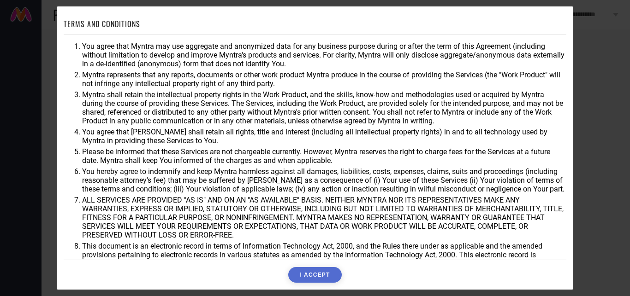
click at [316, 272] on button "I ACCEPT" at bounding box center [314, 275] width 53 height 16
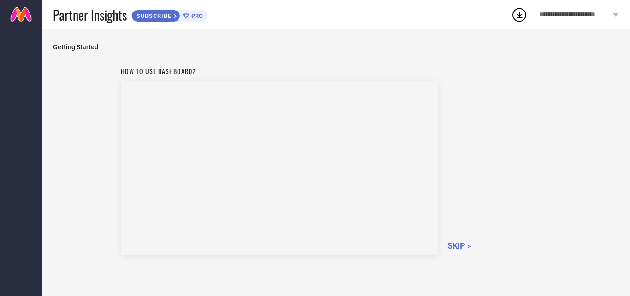
click at [461, 243] on span "SKIP »" at bounding box center [459, 246] width 24 height 10
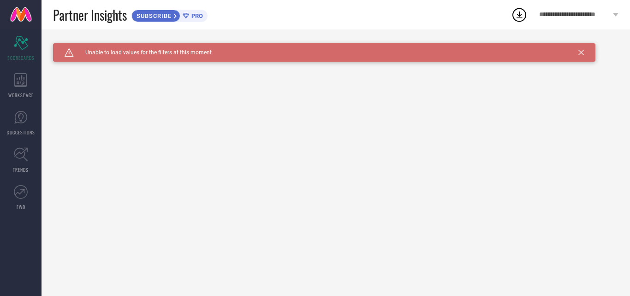
click at [580, 54] on icon at bounding box center [581, 53] width 6 height 6
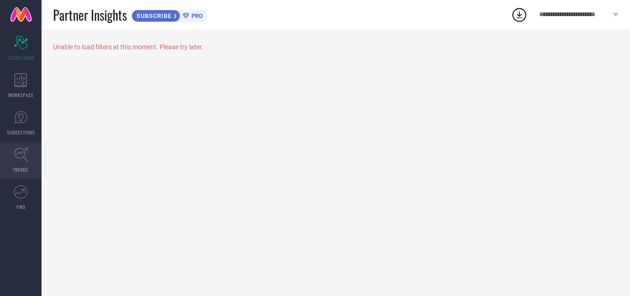
click at [23, 158] on icon at bounding box center [21, 155] width 14 height 14
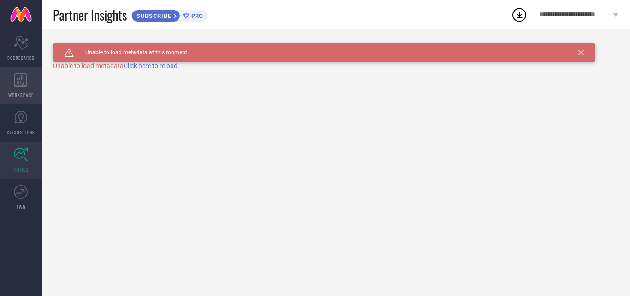
click at [21, 88] on div "WORKSPACE" at bounding box center [20, 85] width 41 height 37
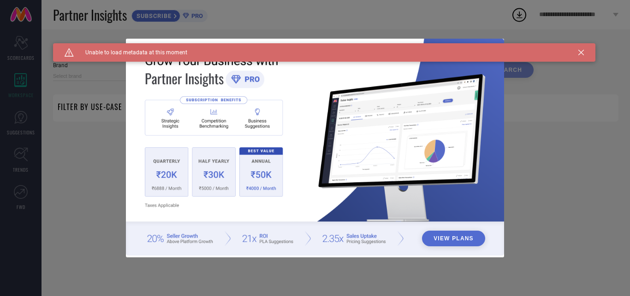
type input "1 STOP FASHION"
type input "All"
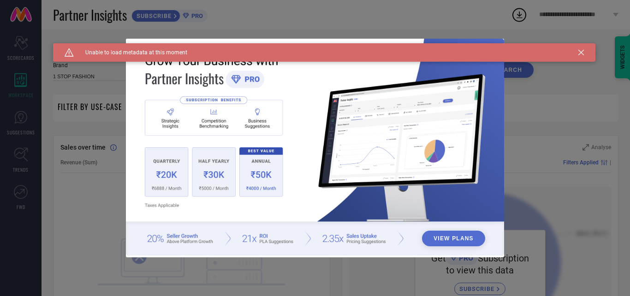
click at [580, 51] on icon at bounding box center [581, 53] width 6 height 6
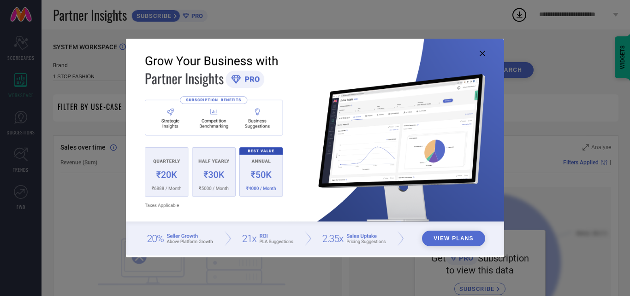
click at [438, 238] on button "View Plans" at bounding box center [453, 239] width 63 height 16
click at [482, 54] on icon at bounding box center [483, 54] width 6 height 6
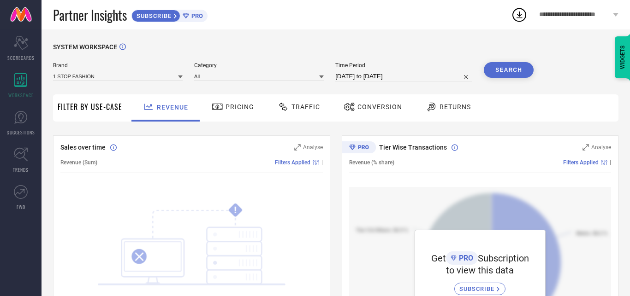
click at [303, 107] on span "Traffic" at bounding box center [305, 106] width 29 height 7
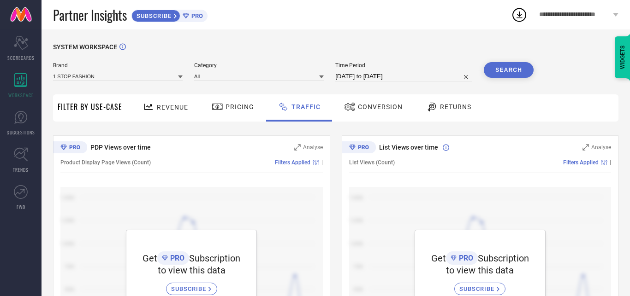
click at [239, 107] on span "Pricing" at bounding box center [239, 106] width 29 height 7
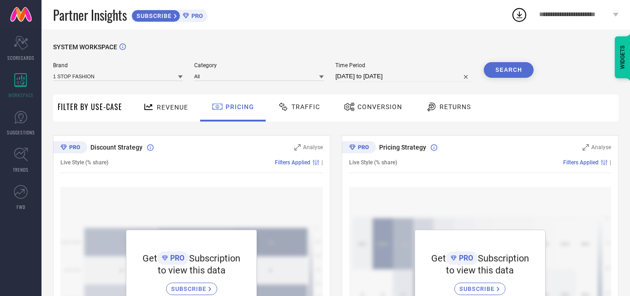
click at [159, 108] on span "Revenue" at bounding box center [172, 107] width 31 height 7
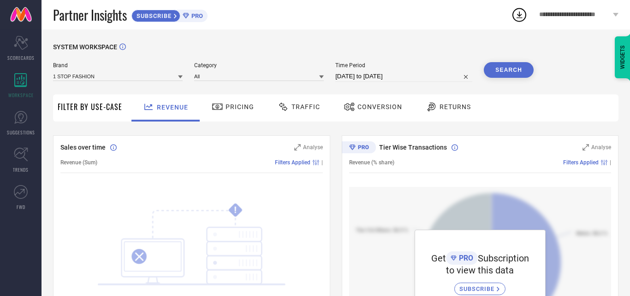
click at [512, 71] on button "Search" at bounding box center [509, 70] width 50 height 16
click at [235, 111] on span "Pricing" at bounding box center [239, 106] width 29 height 7
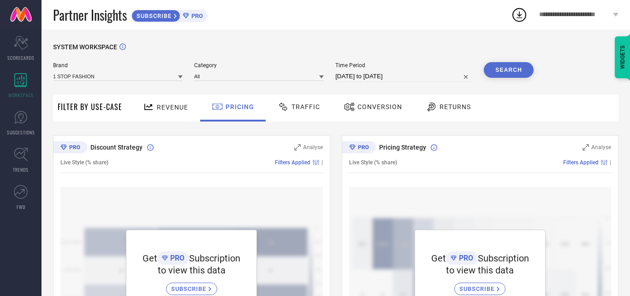
click at [300, 109] on span "Traffic" at bounding box center [305, 106] width 29 height 7
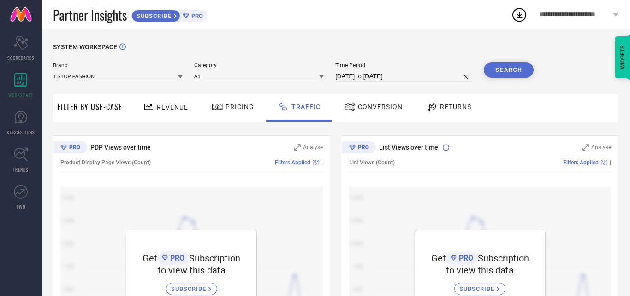
click at [613, 16] on icon at bounding box center [616, 15] width 6 height 4
click at [267, 35] on div "SYSTEM WORKSPACE Brand 1 STOP FASHION Category All Time Period [DATE] to [DATE]…" at bounding box center [335, 205] width 588 height 350
